Goal: Task Accomplishment & Management: Use online tool/utility

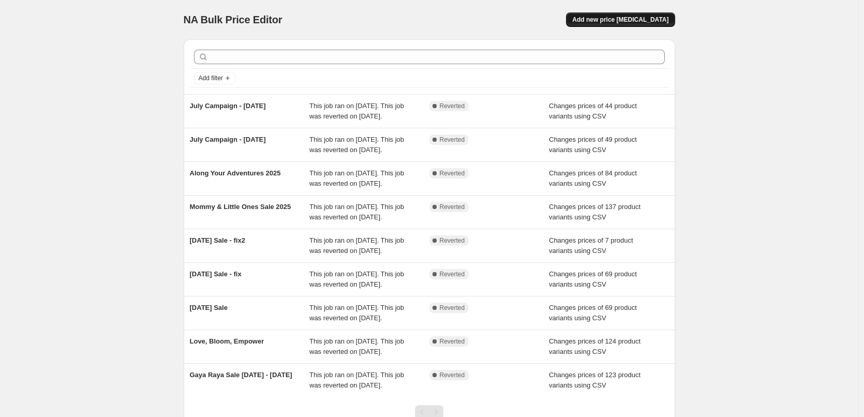
click at [633, 23] on span "Add new price [MEDICAL_DATA]" at bounding box center [621, 20] width 96 height 8
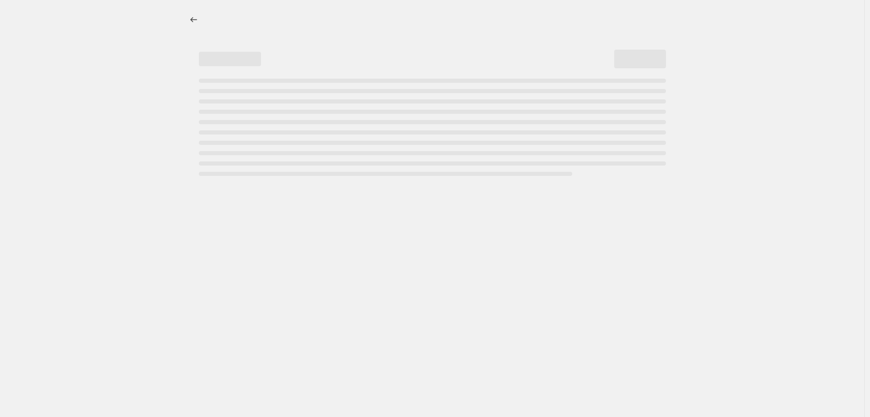
select select "percentage"
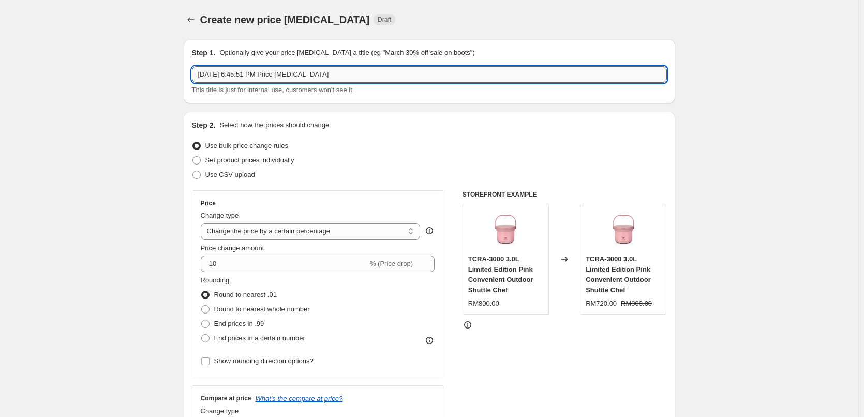
click at [353, 70] on input "[DATE] 6:45:51 PM Price [MEDICAL_DATA]" at bounding box center [429, 74] width 475 height 17
type input "August Campaign - [DATE]"
click at [247, 175] on span "Use CSV upload" at bounding box center [231, 175] width 50 height 8
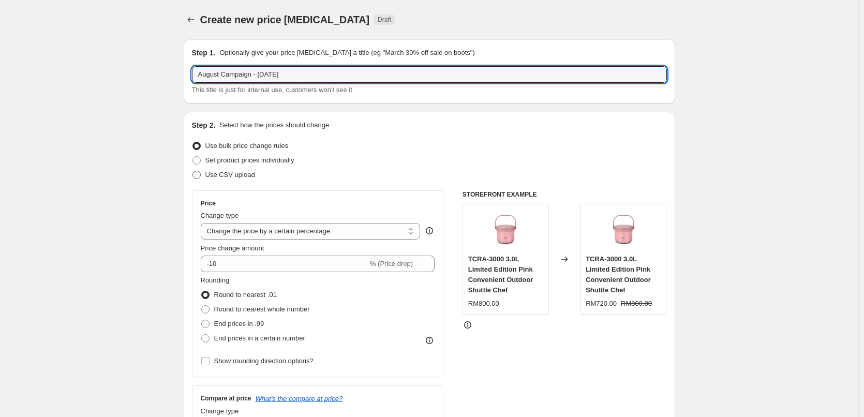
click at [193, 171] on input "Use CSV upload" at bounding box center [193, 171] width 1 height 1
radio input "true"
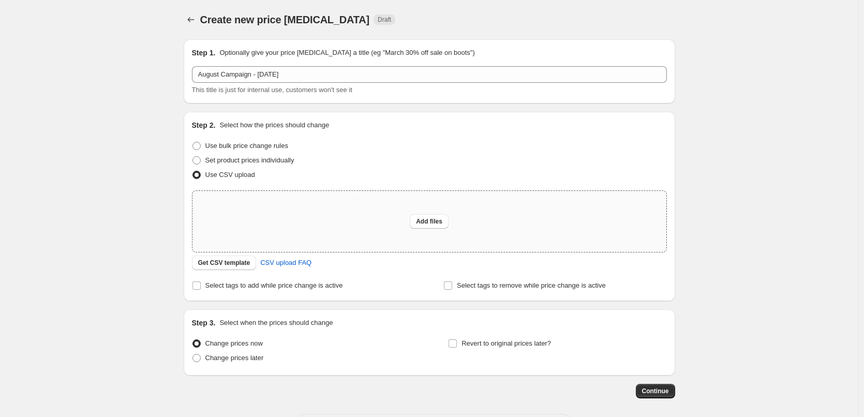
click at [441, 207] on div "Add files" at bounding box center [430, 221] width 474 height 61
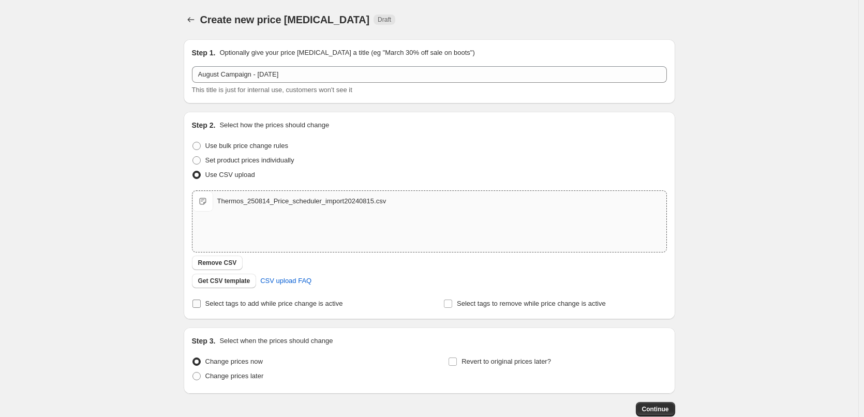
click at [281, 304] on span "Select tags to add while price change is active" at bounding box center [275, 304] width 138 height 8
click at [201, 304] on input "Select tags to add while price change is active" at bounding box center [197, 304] width 8 height 8
checkbox input "true"
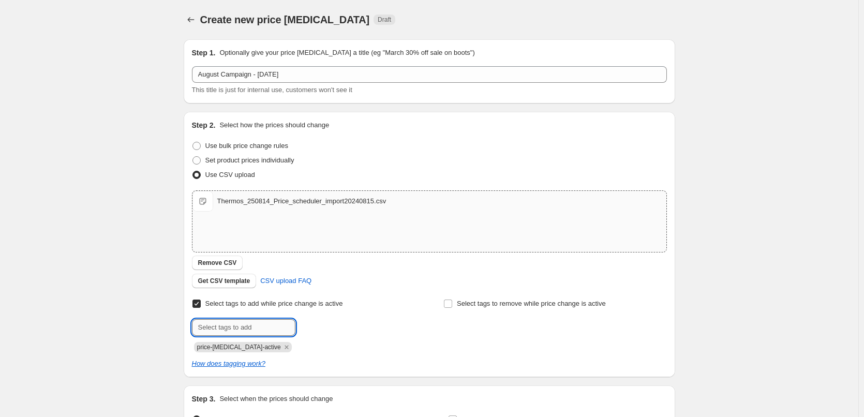
click at [263, 329] on input "text" at bounding box center [244, 327] width 104 height 17
paste input "2025Merdeka Deals"
type input "2025Merdeka Deals"
click at [338, 327] on span "2025Merdeka ..." at bounding box center [341, 326] width 46 height 7
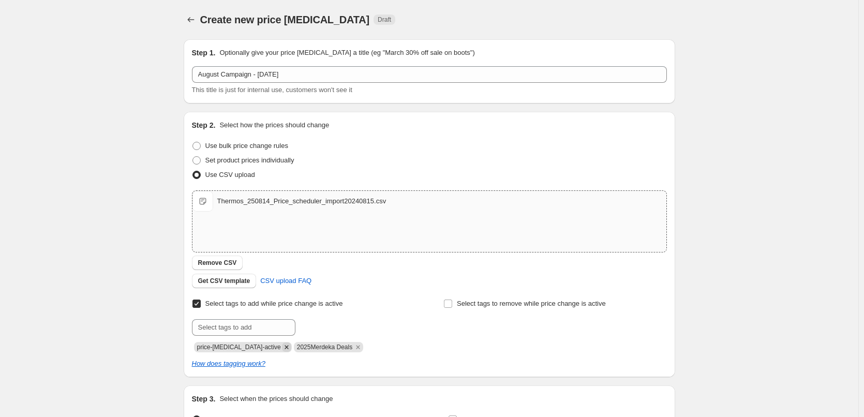
click at [282, 348] on icon "Remove price-change-job-active" at bounding box center [286, 347] width 9 height 9
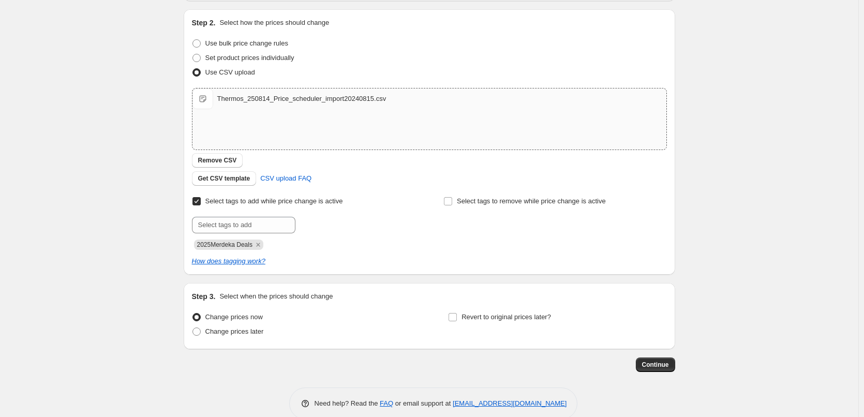
scroll to position [121, 0]
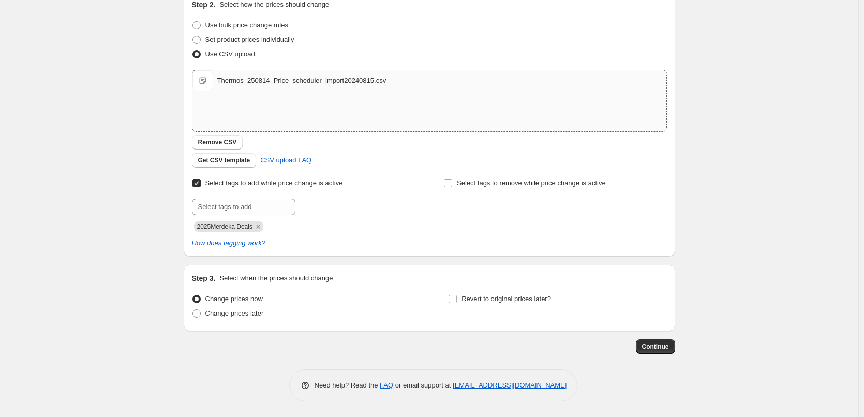
click at [271, 315] on div "Change prices later" at bounding box center [301, 313] width 218 height 14
click at [260, 315] on span "Change prices later" at bounding box center [235, 314] width 58 height 8
click at [193, 310] on input "Change prices later" at bounding box center [193, 310] width 1 height 1
radio input "true"
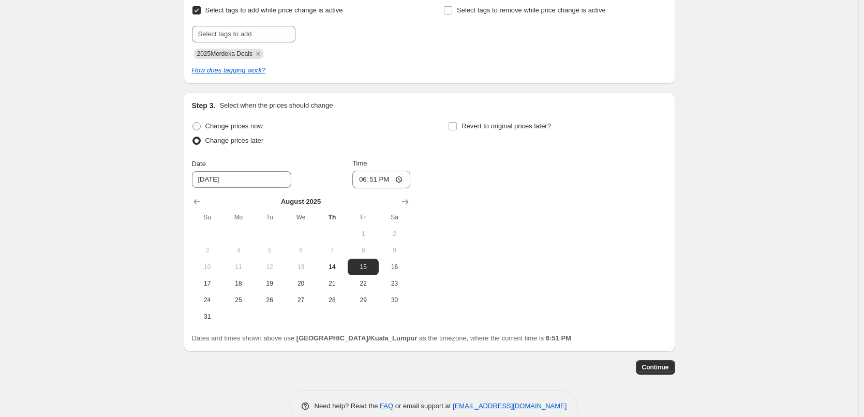
scroll to position [314, 0]
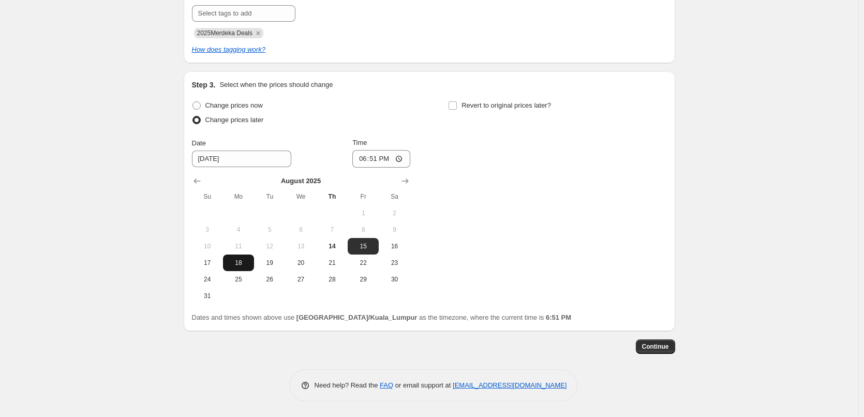
click at [243, 265] on span "18" at bounding box center [238, 263] width 23 height 8
type input "[DATE]"
click at [362, 156] on input "18:51" at bounding box center [382, 159] width 58 height 18
type input "00:00"
click at [487, 105] on span "Revert to original prices later?" at bounding box center [507, 105] width 90 height 8
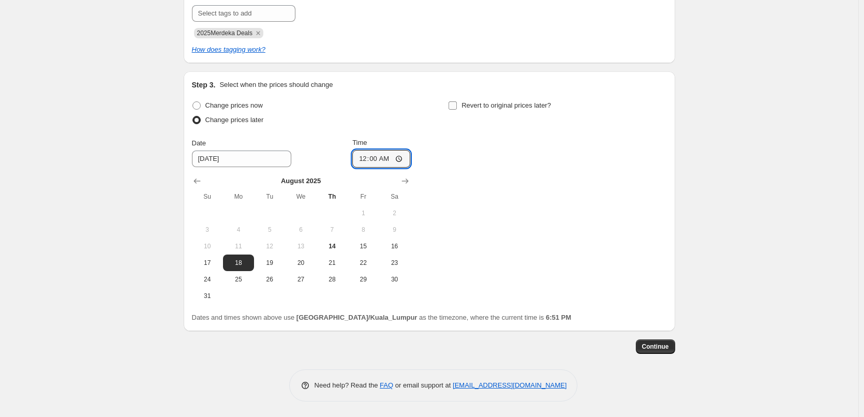
click at [457, 105] on input "Revert to original prices later?" at bounding box center [453, 105] width 8 height 8
checkbox input "true"
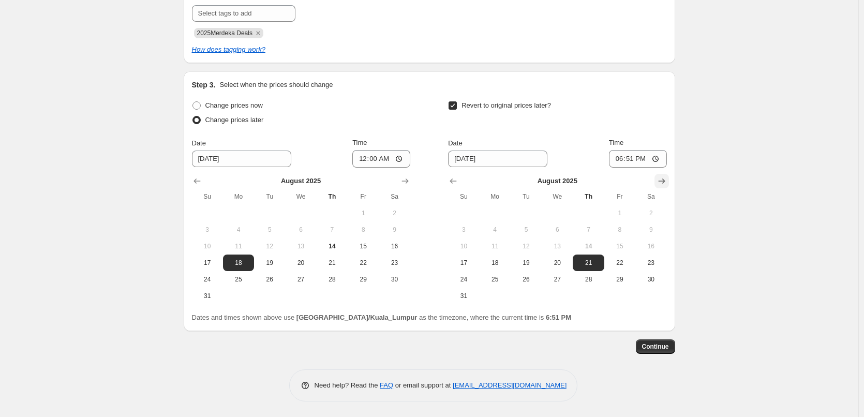
click at [664, 185] on icon "Show next month, September 2025" at bounding box center [662, 181] width 10 height 10
click at [561, 244] on span "17" at bounding box center [557, 246] width 23 height 8
type input "[DATE]"
click at [623, 156] on input "18:51" at bounding box center [638, 159] width 58 height 18
type input "23:59"
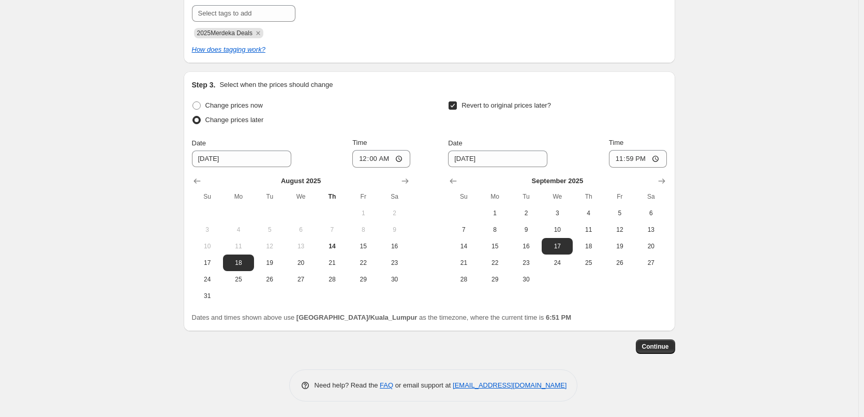
click at [678, 309] on div "Create new price [MEDICAL_DATA]. This page is ready Create new price [MEDICAL_D…" at bounding box center [429, 51] width 517 height 731
click at [653, 348] on span "Continue" at bounding box center [655, 347] width 27 height 8
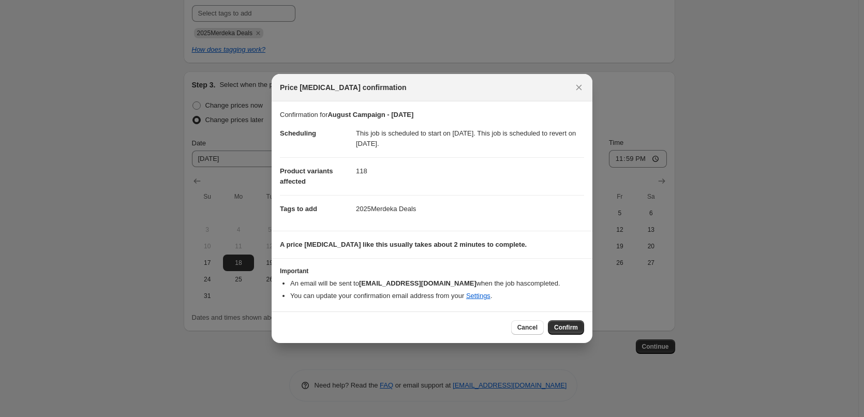
click at [433, 318] on div "Cancel Confirm" at bounding box center [432, 328] width 321 height 32
click at [514, 328] on button "Cancel" at bounding box center [527, 327] width 33 height 14
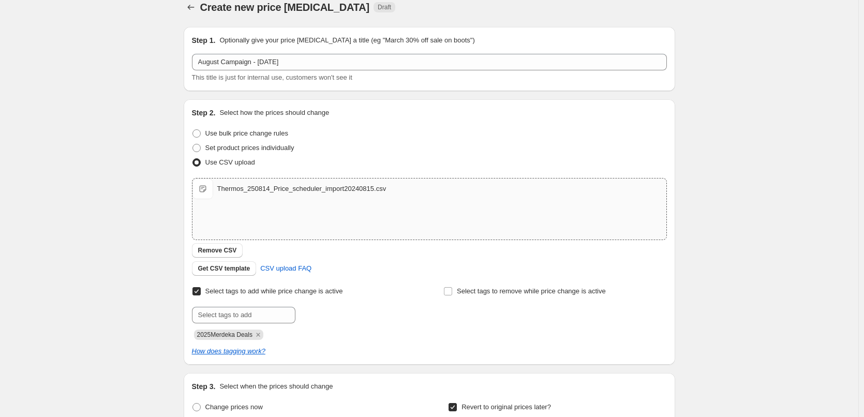
scroll to position [0, 0]
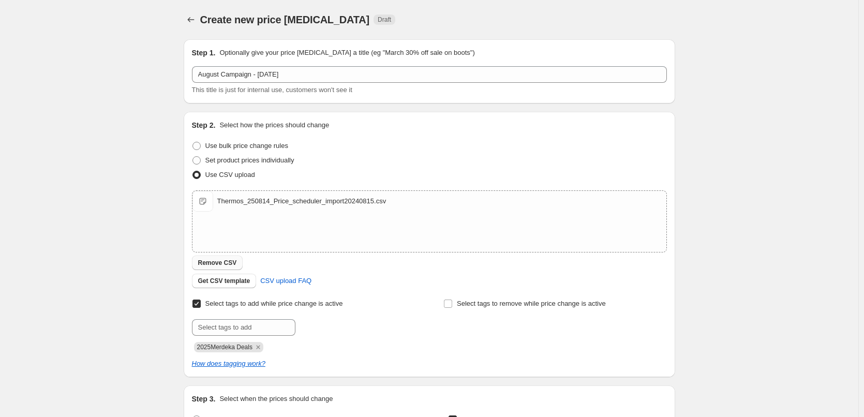
click at [226, 261] on span "Remove CSV" at bounding box center [217, 263] width 39 height 8
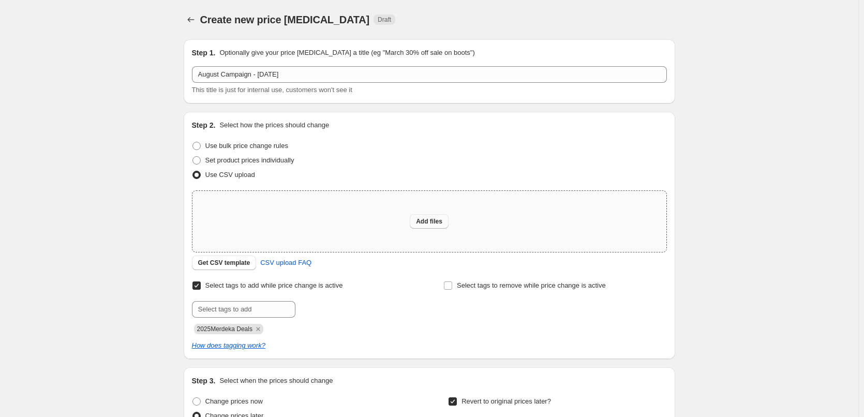
click at [443, 223] on span "Add files" at bounding box center [429, 221] width 26 height 8
type input "C:\fakepath\Thermos_250814_Price_scheduler_import20240815.csv"
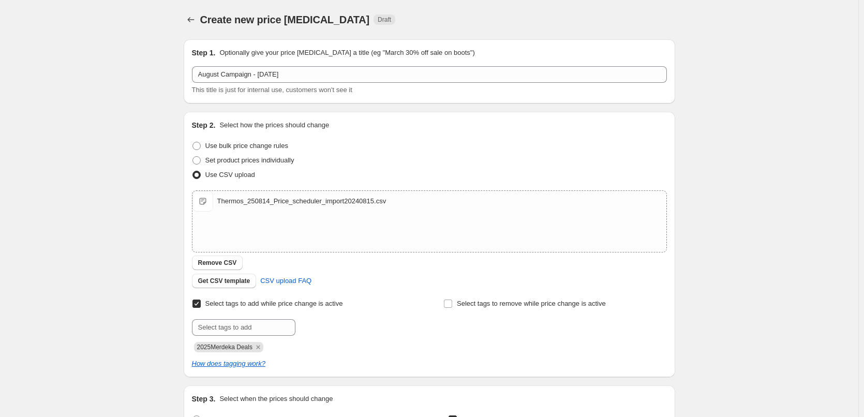
scroll to position [314, 0]
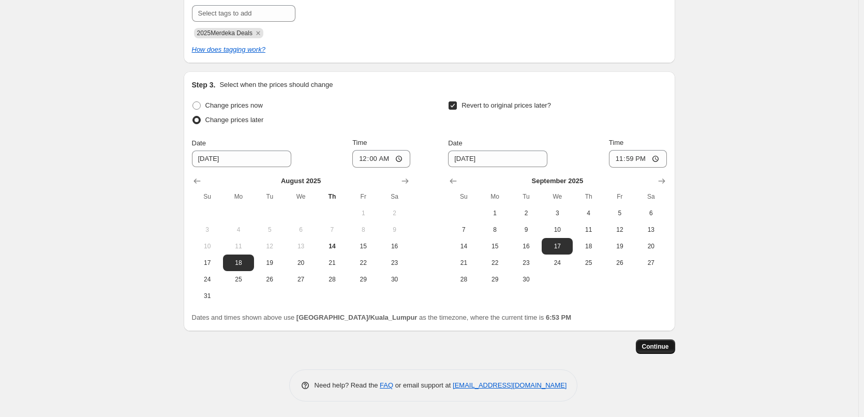
click at [671, 341] on button "Continue" at bounding box center [655, 347] width 39 height 14
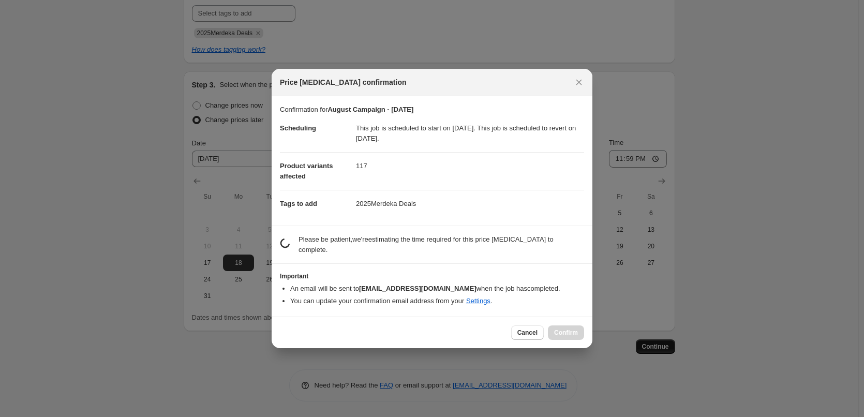
scroll to position [0, 0]
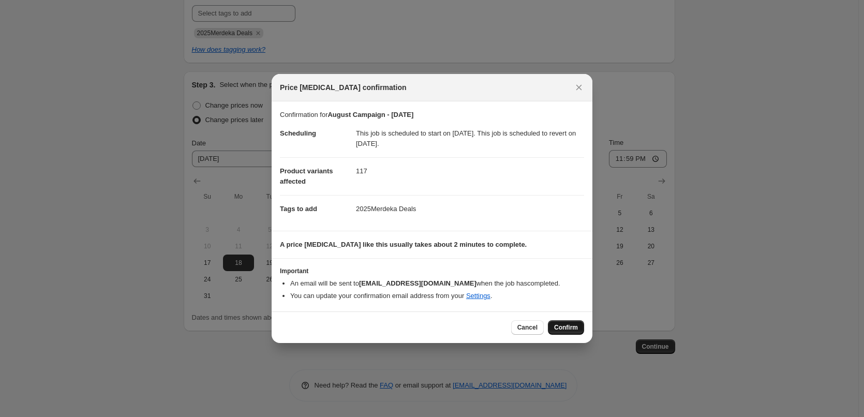
click at [565, 328] on span "Confirm" at bounding box center [566, 328] width 24 height 8
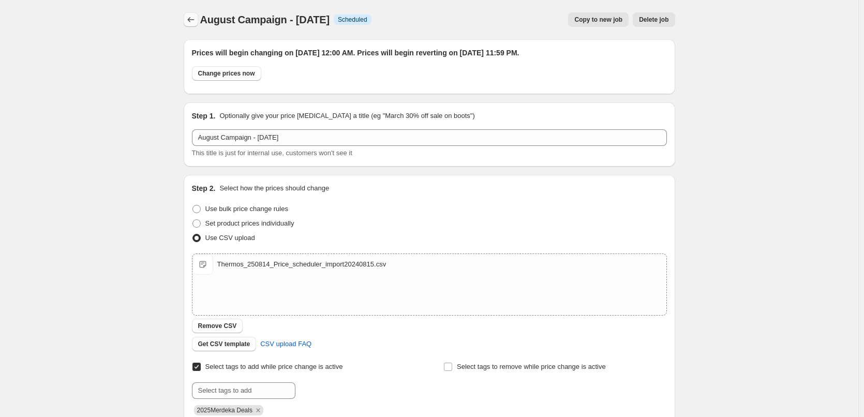
click at [192, 16] on icon "Price change jobs" at bounding box center [191, 19] width 10 height 10
